Goal: Task Accomplishment & Management: Manage account settings

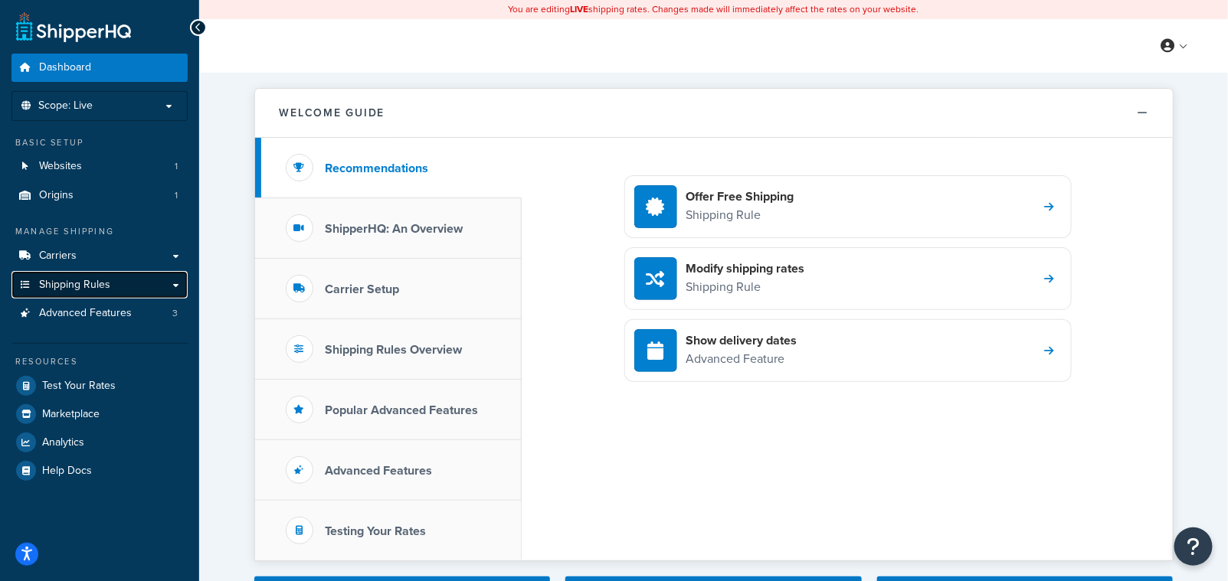
click at [179, 283] on link "Shipping Rules" at bounding box center [99, 285] width 176 height 28
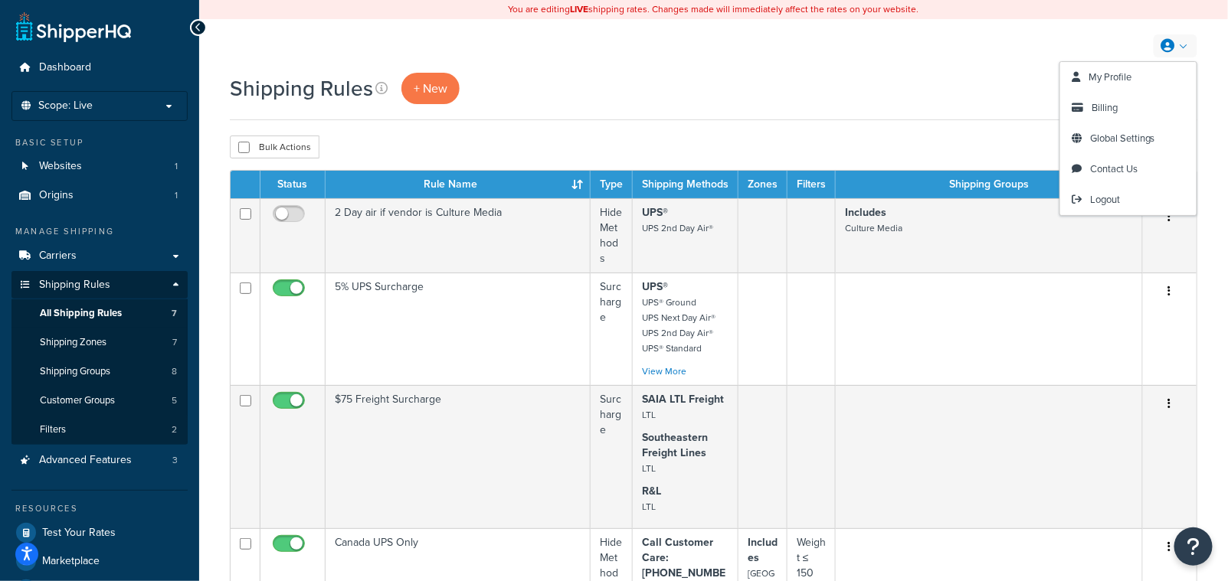
click at [1185, 44] on link at bounding box center [1175, 45] width 44 height 23
click at [1100, 198] on span "Logout" at bounding box center [1105, 199] width 30 height 15
